Goal: Information Seeking & Learning: Learn about a topic

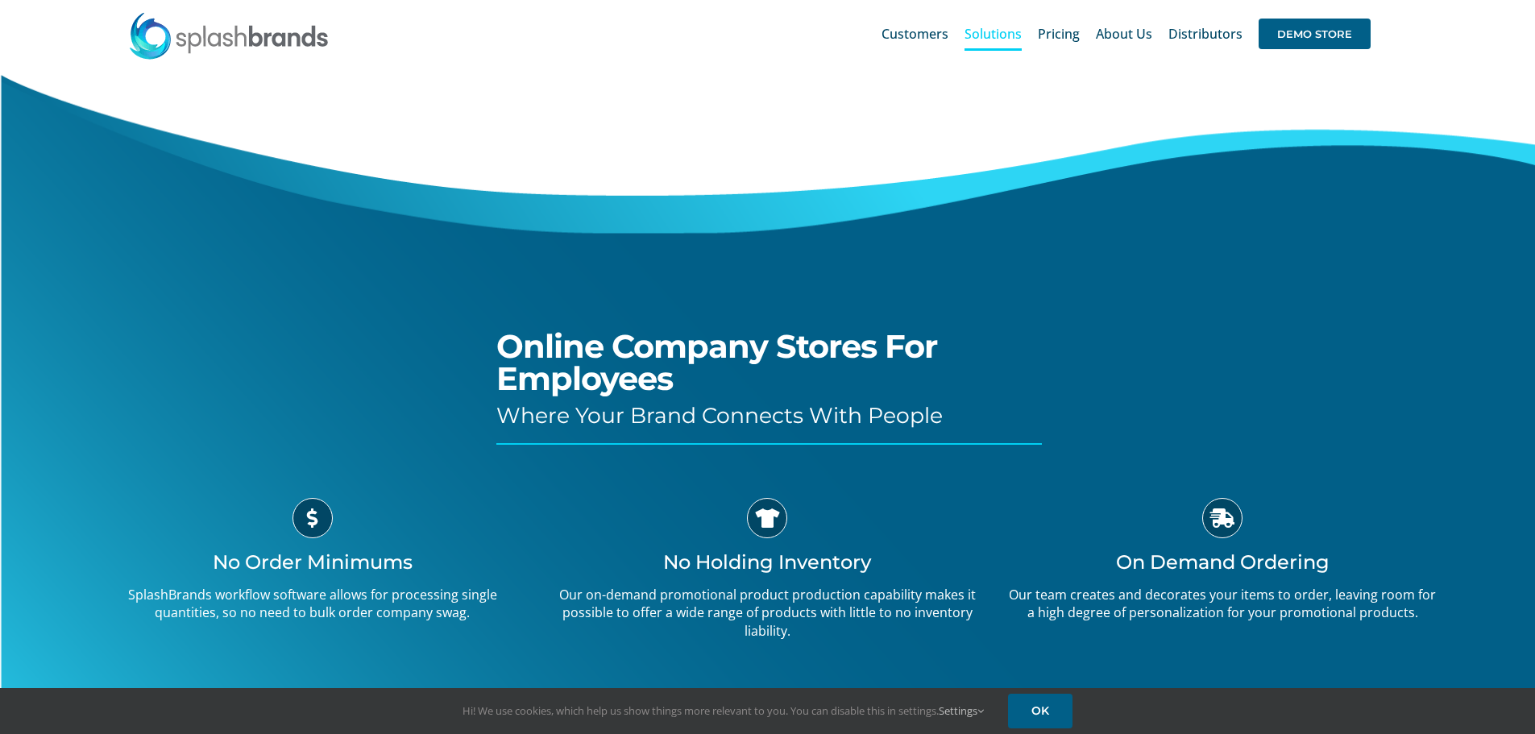
click at [1084, 38] on li "Pricing" at bounding box center [1067, 34] width 58 height 52
click at [1074, 31] on span "Pricing" at bounding box center [1059, 33] width 42 height 13
